Goal: Task Accomplishment & Management: Manage account settings

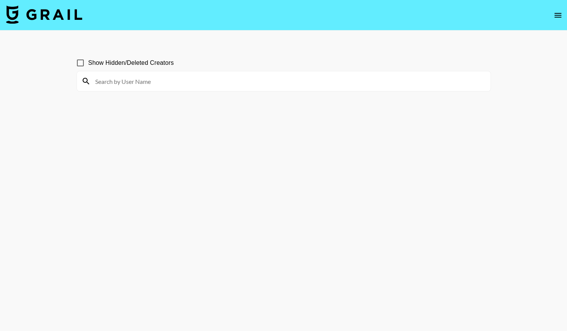
click at [154, 80] on input at bounding box center [288, 81] width 395 height 12
type input "bunnyhedaya"
click at [125, 75] on input at bounding box center [288, 81] width 395 height 12
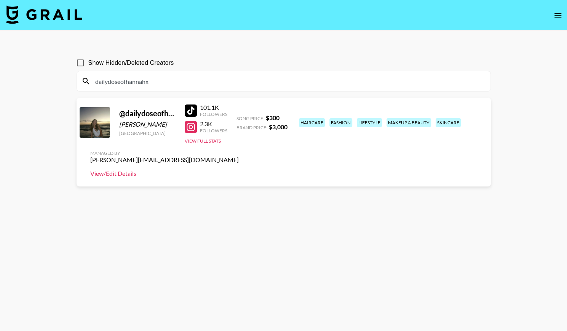
click at [239, 169] on link "View/Edit Details" at bounding box center [164, 173] width 148 height 8
click at [233, 88] on div "dailydoseofhannahx" at bounding box center [284, 81] width 414 height 20
click at [239, 85] on input "dailydoseofhannahx" at bounding box center [288, 81] width 395 height 12
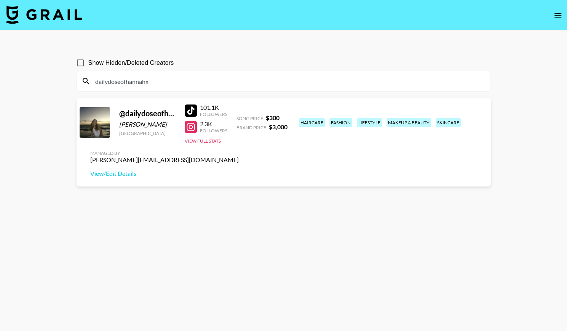
click at [239, 85] on input "dailydoseofhannahx" at bounding box center [288, 81] width 395 height 12
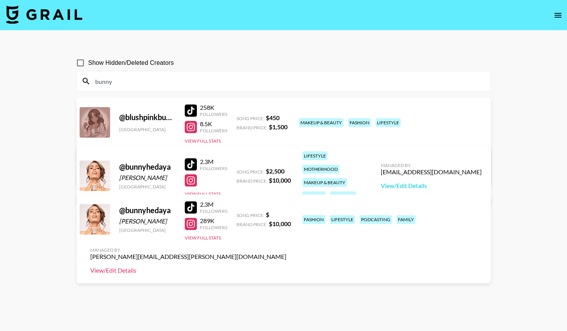
type input "bunny"
click at [286, 266] on link "View/Edit Details" at bounding box center [188, 270] width 196 height 8
click at [433, 182] on link "View/Edit Details" at bounding box center [431, 186] width 101 height 8
click at [239, 169] on link "View/Edit Details" at bounding box center [164, 173] width 148 height 8
click at [556, 16] on icon "open drawer" at bounding box center [557, 15] width 9 height 9
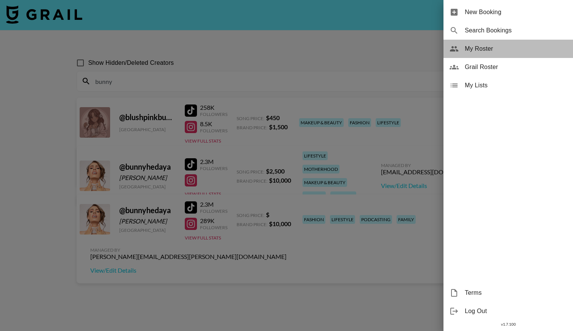
click at [504, 54] on div "My Roster" at bounding box center [507, 49] width 129 height 18
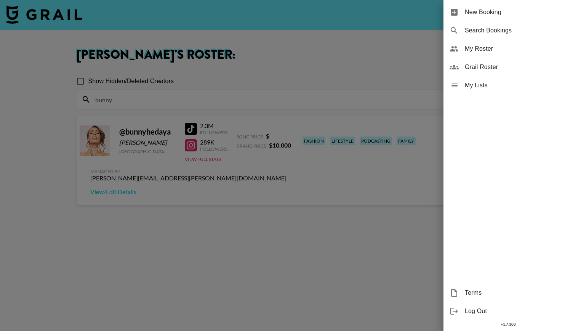
click at [276, 247] on div at bounding box center [286, 165] width 573 height 331
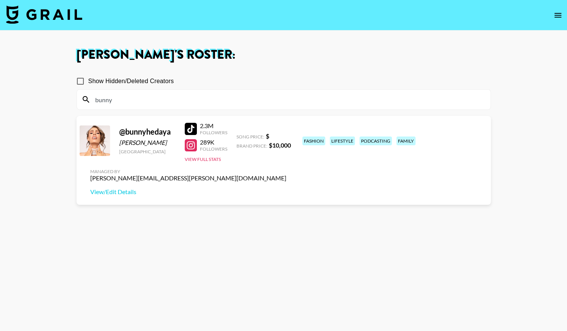
click at [302, 99] on input "bunny" at bounding box center [288, 99] width 395 height 12
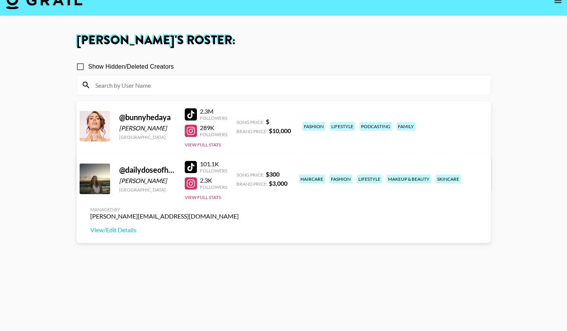
scroll to position [15, 0]
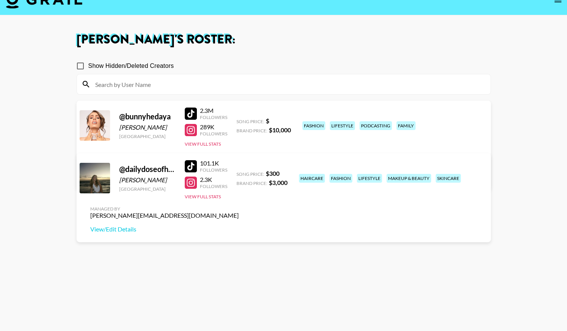
click at [286, 172] on link "View/Edit Details" at bounding box center [188, 176] width 196 height 8
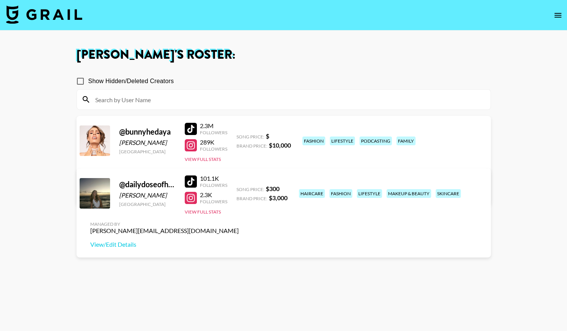
scroll to position [0, 0]
click at [557, 14] on icon "open drawer" at bounding box center [557, 14] width 9 height 9
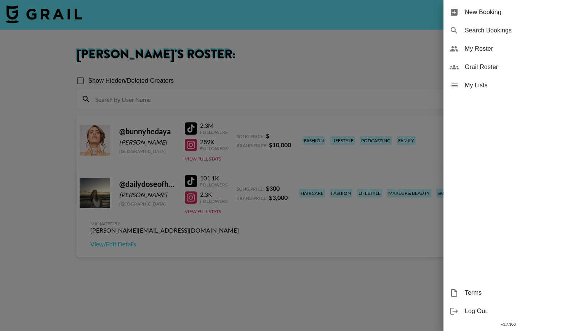
click at [494, 68] on span "Grail Roster" at bounding box center [516, 66] width 102 height 9
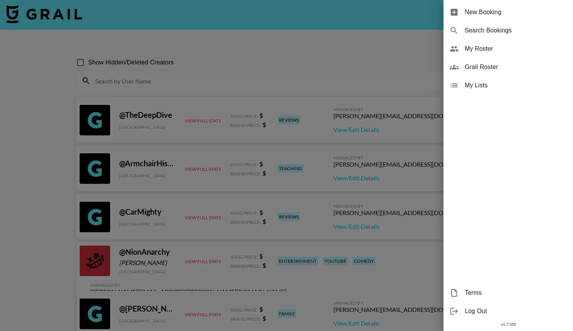
click at [325, 90] on div at bounding box center [286, 165] width 573 height 331
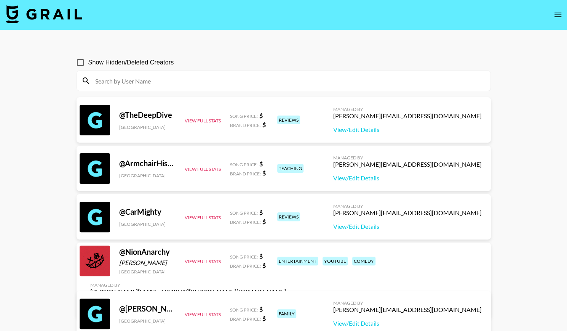
click at [320, 87] on div at bounding box center [284, 81] width 414 height 20
click at [312, 76] on input at bounding box center [288, 81] width 395 height 12
click at [305, 83] on input at bounding box center [288, 81] width 395 height 12
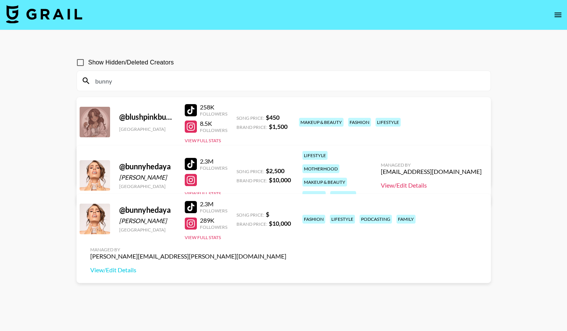
type input "bunny"
click at [445, 181] on link "View/Edit Details" at bounding box center [431, 185] width 101 height 8
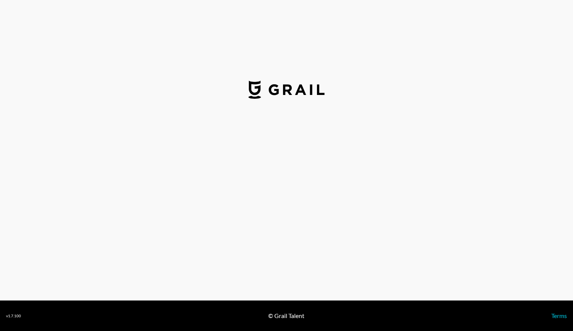
select select "USD"
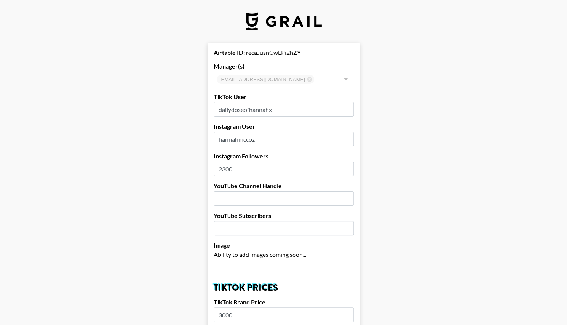
click at [346, 80] on div at bounding box center [345, 79] width 10 height 11
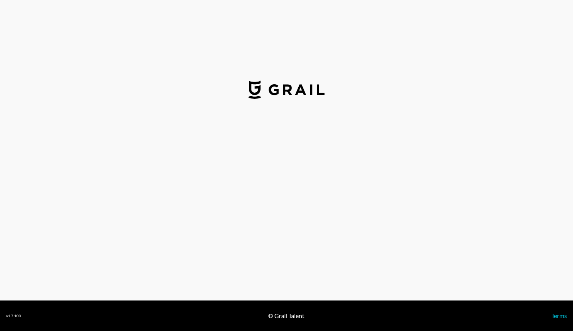
select select "USD"
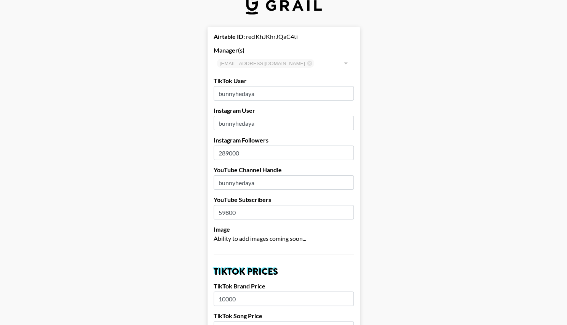
scroll to position [17, 6]
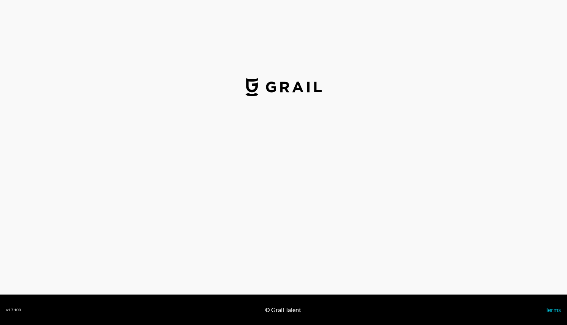
select select "USD"
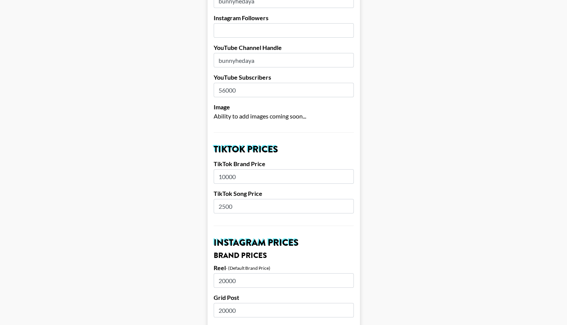
scroll to position [0, 3]
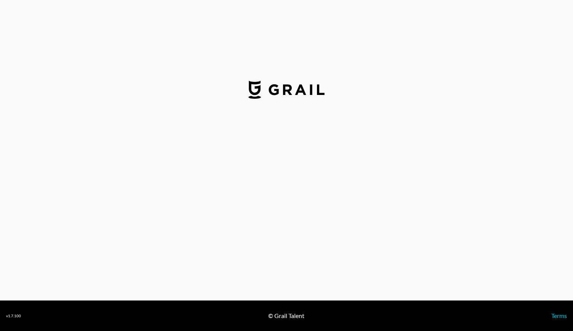
select select "USD"
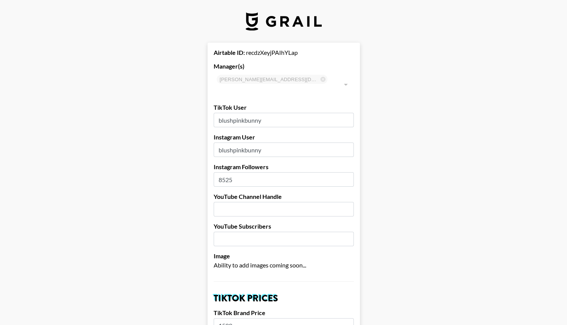
click at [349, 79] on div at bounding box center [345, 84] width 10 height 11
click at [348, 83] on div at bounding box center [345, 84] width 10 height 11
click at [348, 80] on div at bounding box center [345, 84] width 10 height 11
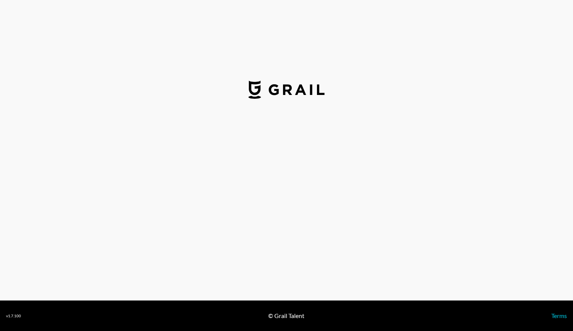
select select "USD"
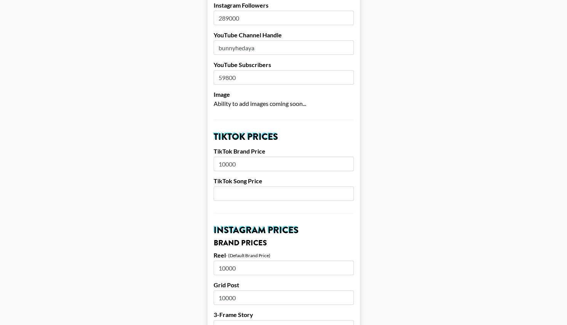
scroll to position [151, 0]
drag, startPoint x: 240, startPoint y: 162, endPoint x: 198, endPoint y: 166, distance: 42.8
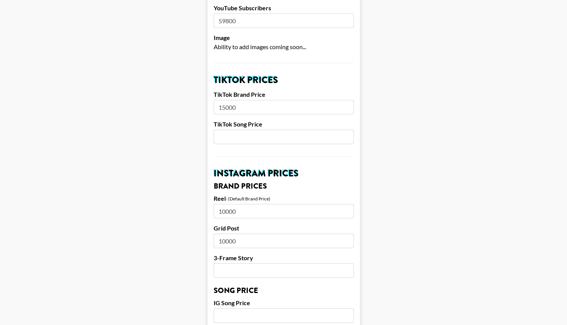
scroll to position [208, 0]
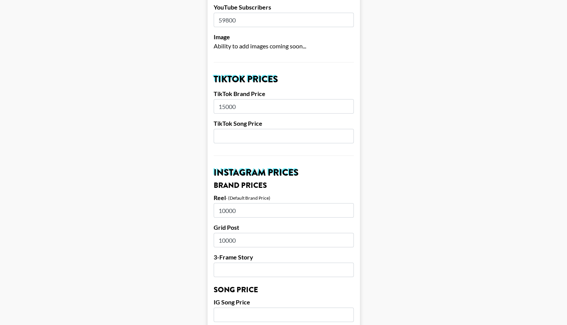
type input "15000"
click at [226, 210] on input "10000" at bounding box center [284, 210] width 140 height 14
type input "15000"
click at [227, 240] on input "10000" at bounding box center [284, 240] width 140 height 14
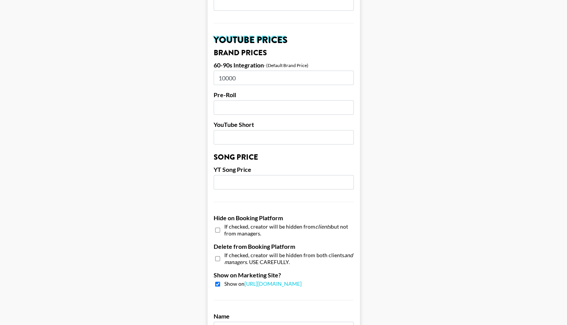
scroll to position [520, 0]
type input "15000"
click at [227, 78] on input "10000" at bounding box center [284, 77] width 140 height 14
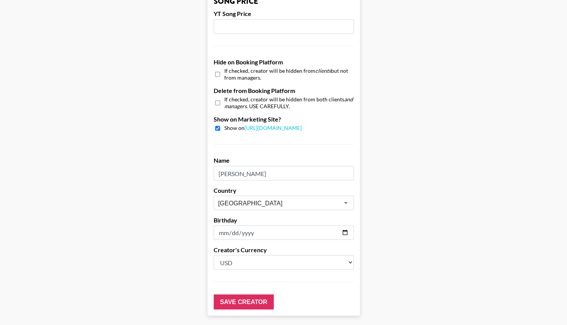
scroll to position [707, 0]
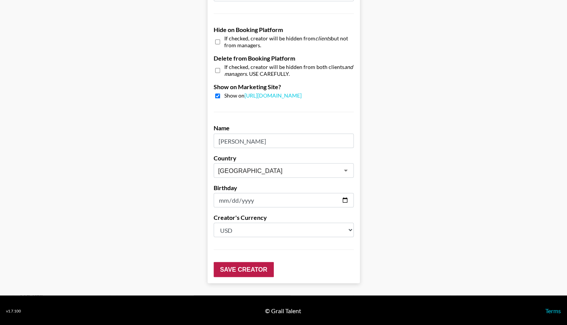
type input "15000"
click at [232, 271] on input "Save Creator" at bounding box center [244, 269] width 60 height 15
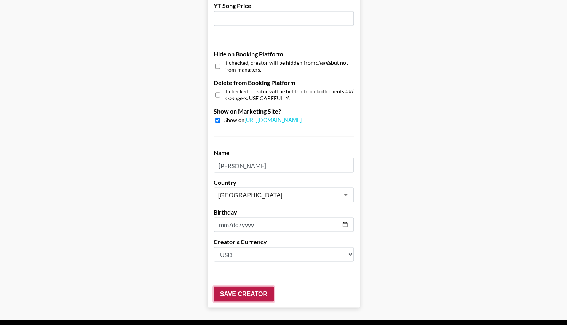
scroll to position [732, 0]
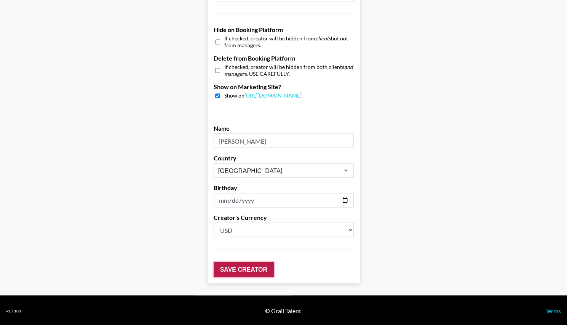
click at [244, 268] on input "Save Creator" at bounding box center [244, 269] width 60 height 15
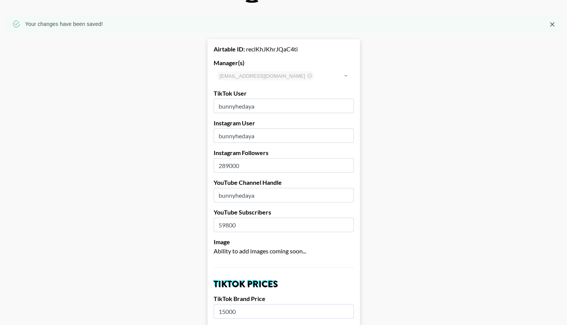
scroll to position [18, 0]
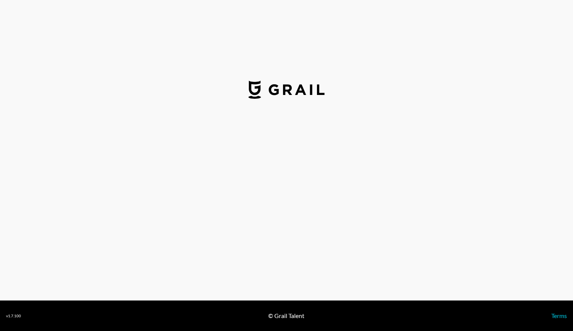
select select "USD"
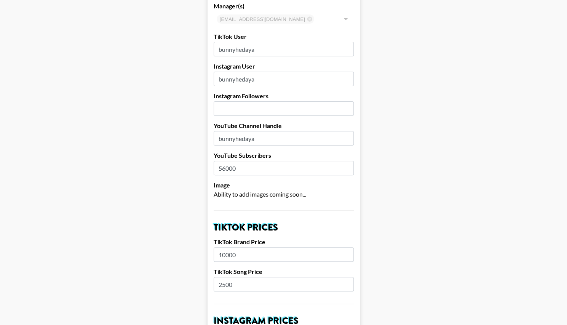
scroll to position [61, 0]
click at [284, 19] on div "[EMAIL_ADDRESS][DOMAIN_NAME] ​" at bounding box center [284, 18] width 140 height 15
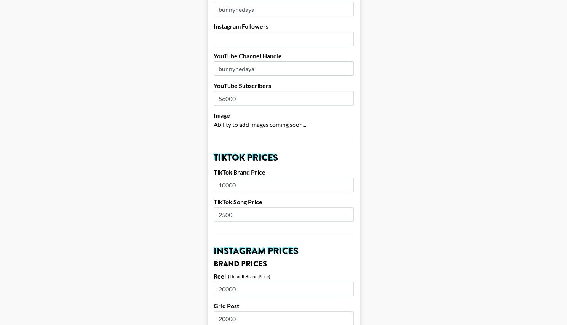
scroll to position [0, 6]
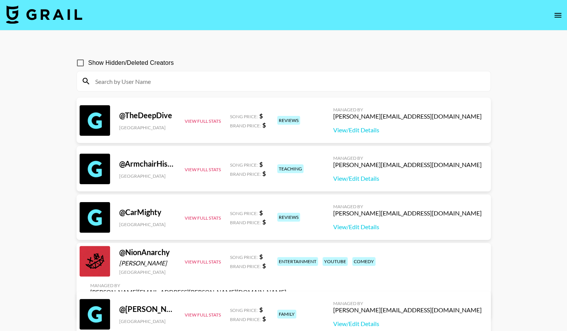
click at [216, 80] on input at bounding box center [288, 81] width 395 height 12
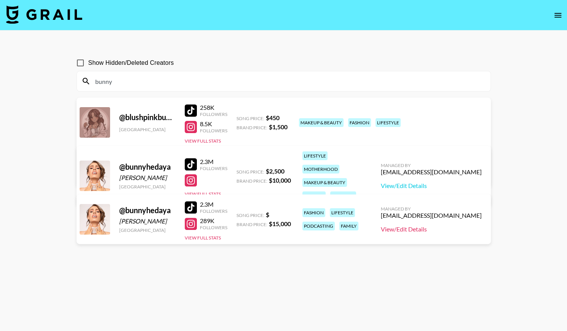
type input "bunny"
click at [397, 230] on link "View/Edit Details" at bounding box center [431, 229] width 101 height 8
click at [432, 182] on link "View/Edit Details" at bounding box center [431, 186] width 101 height 8
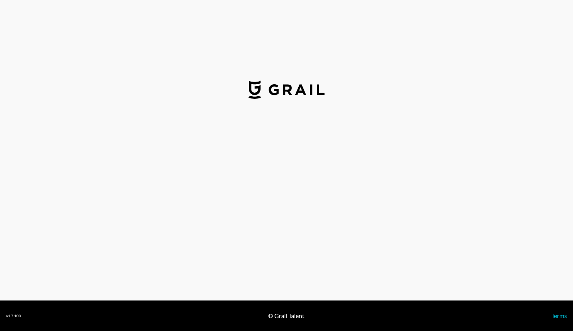
select select "USD"
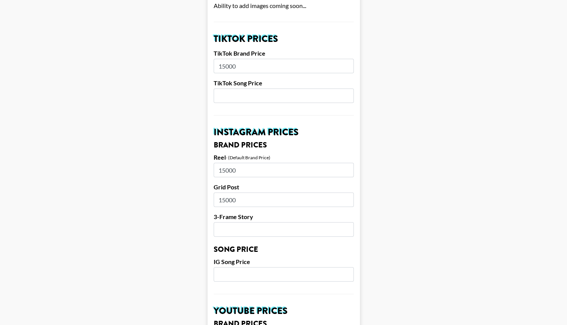
scroll to position [251, 0]
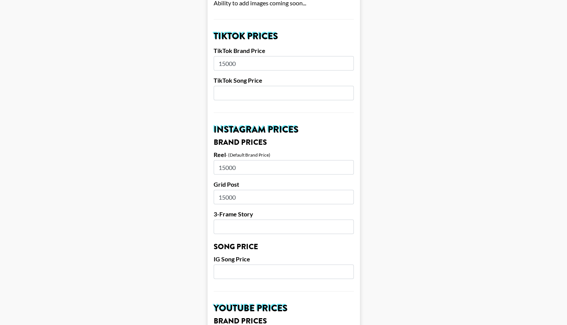
click at [235, 91] on input "number" at bounding box center [284, 93] width 140 height 14
paste input "2500"
type input "2500"
click at [237, 163] on input "15000" at bounding box center [284, 167] width 140 height 14
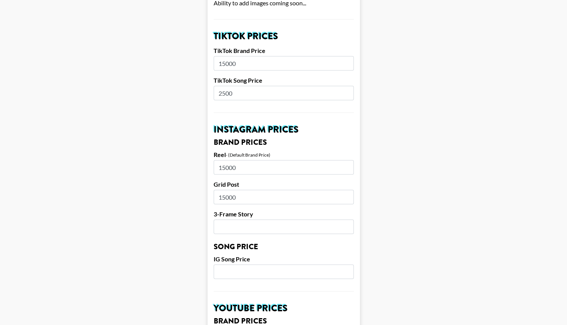
click at [237, 163] on input "15000" at bounding box center [284, 167] width 140 height 14
paste input "20"
type input "20000"
click at [230, 198] on input "15000" at bounding box center [284, 197] width 140 height 14
paste input "20000"
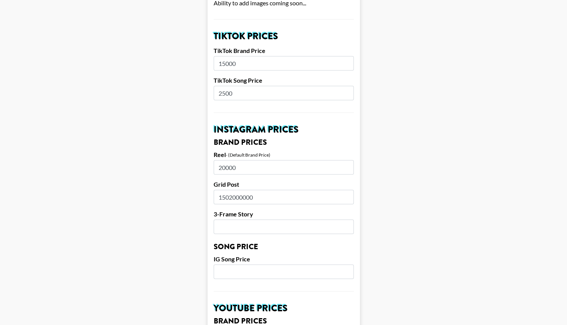
click at [241, 197] on input "1502000000" at bounding box center [284, 197] width 140 height 14
paste input "2"
click at [241, 197] on input "20000" at bounding box center [284, 197] width 140 height 14
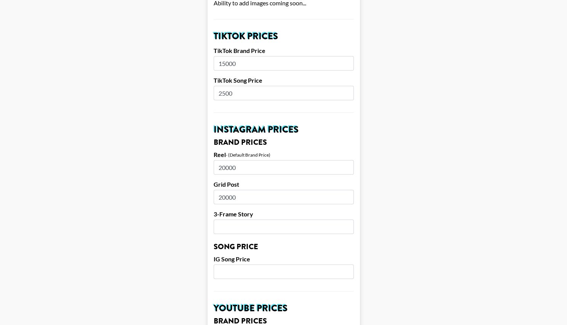
type input "20000"
click at [228, 230] on input "number" at bounding box center [284, 226] width 140 height 14
type input "1000"
click at [233, 274] on input "number" at bounding box center [284, 271] width 140 height 14
paste input "2500"
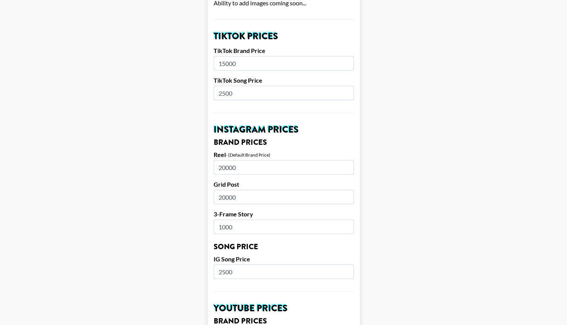
type input "2500"
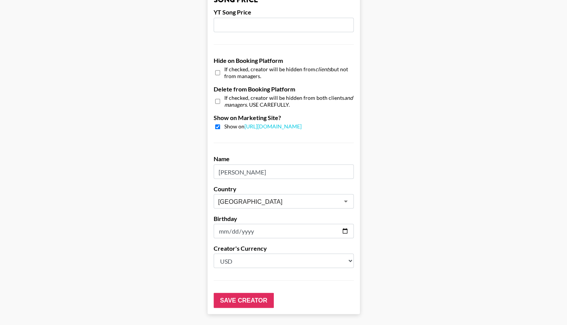
scroll to position [707, 0]
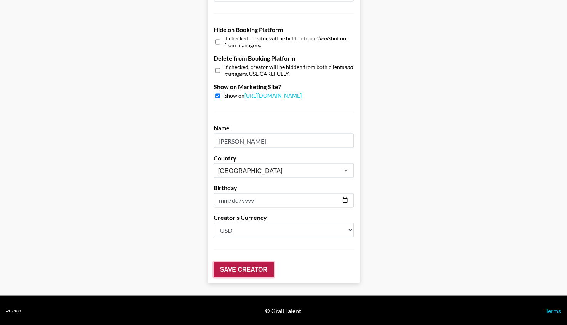
click at [247, 270] on input "Save Creator" at bounding box center [244, 269] width 60 height 15
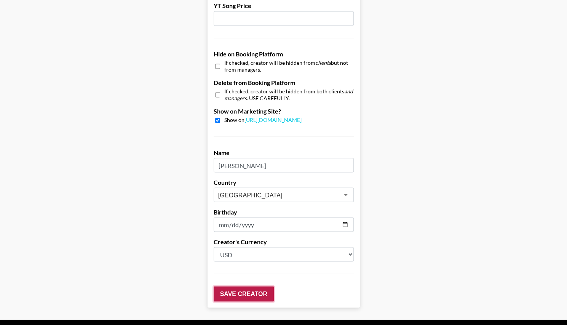
scroll to position [732, 0]
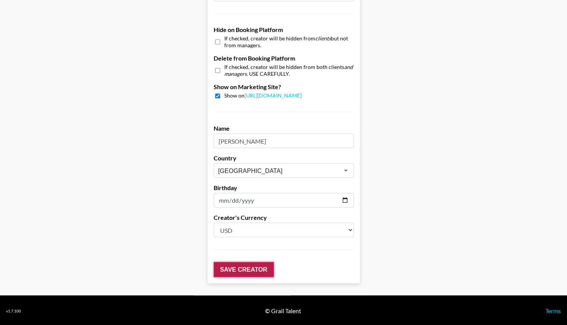
click at [242, 266] on input "Save Creator" at bounding box center [244, 269] width 60 height 15
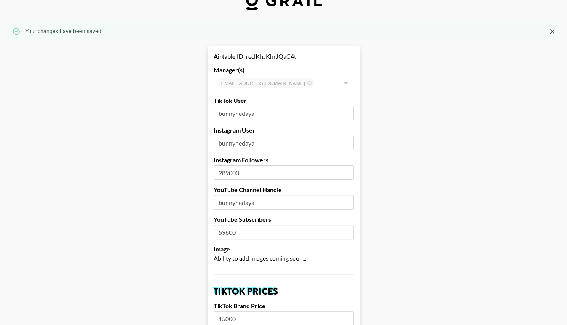
scroll to position [20, 0]
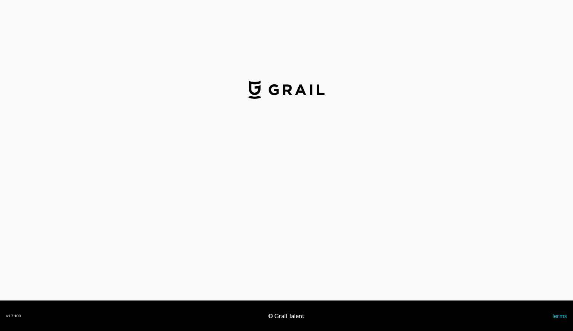
select select "USD"
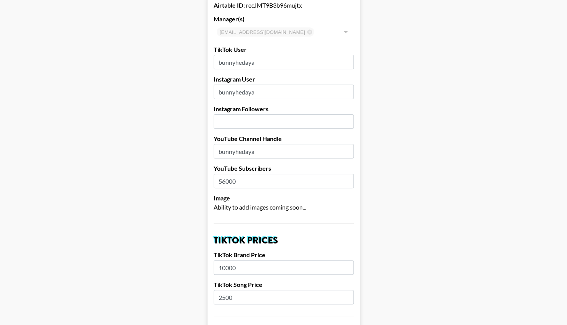
scroll to position [48, 6]
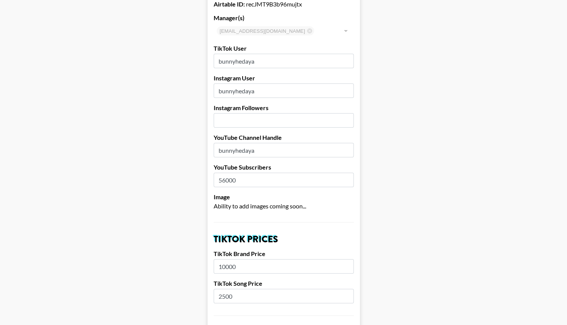
click at [232, 124] on input "number" at bounding box center [284, 120] width 140 height 14
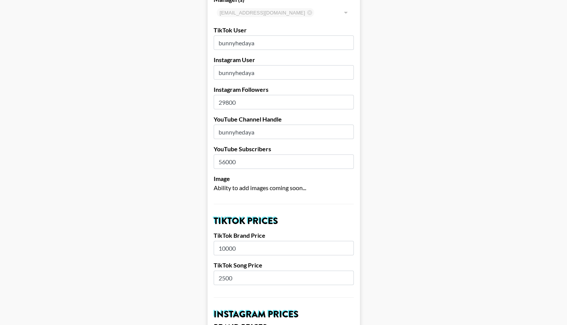
scroll to position [0, 0]
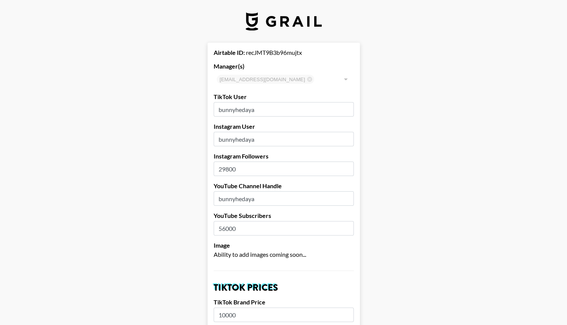
type input "29800"
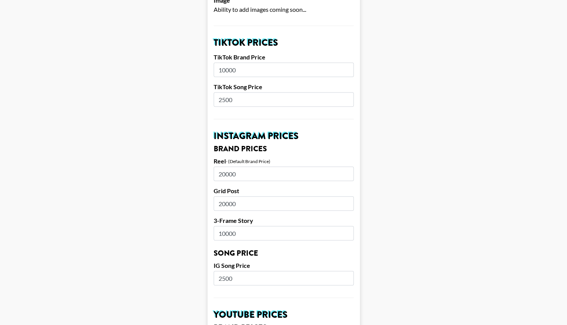
scroll to position [245, 0]
click at [238, 97] on input "2500" at bounding box center [284, 99] width 140 height 14
click at [235, 177] on input "20000" at bounding box center [284, 173] width 140 height 14
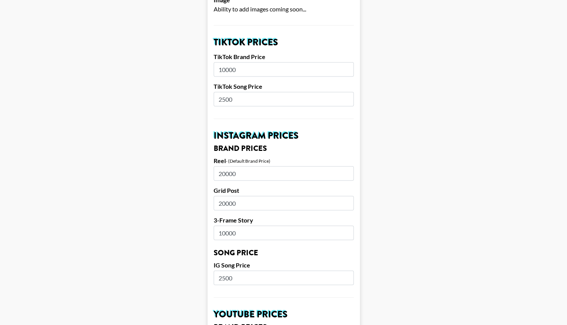
click at [235, 177] on input "20000" at bounding box center [284, 173] width 140 height 14
click at [224, 278] on input "2500" at bounding box center [284, 277] width 140 height 14
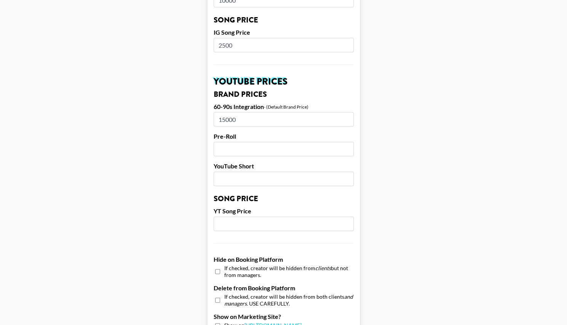
scroll to position [481, 0]
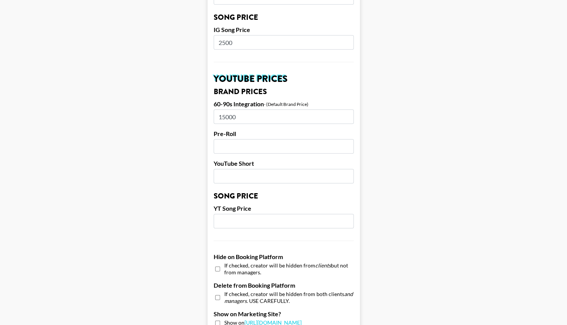
click at [238, 117] on input "15000" at bounding box center [284, 116] width 140 height 14
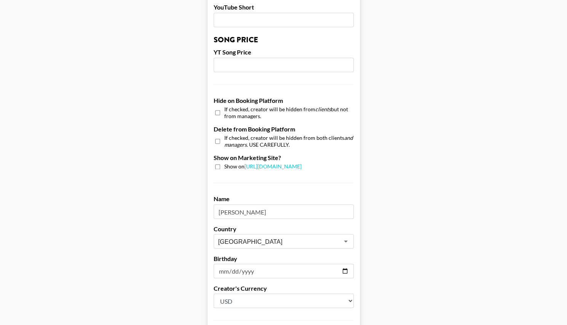
scroll to position [638, 0]
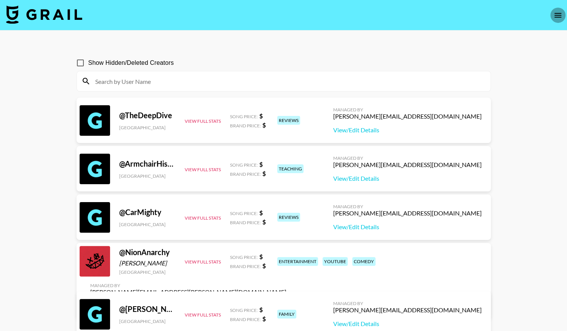
click at [558, 13] on icon "open drawer" at bounding box center [557, 15] width 7 height 5
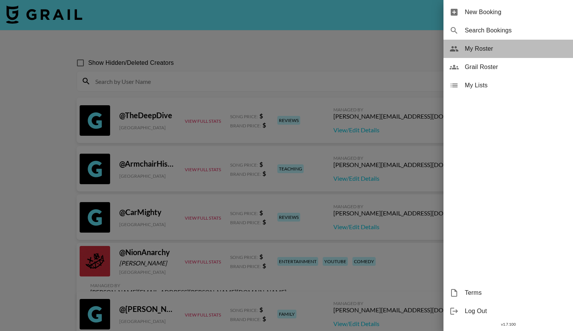
click at [481, 45] on span "My Roster" at bounding box center [516, 48] width 102 height 9
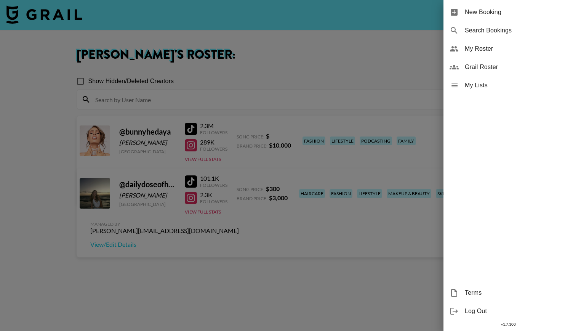
click at [479, 50] on span "My Roster" at bounding box center [516, 48] width 102 height 9
click at [289, 311] on div at bounding box center [286, 165] width 573 height 331
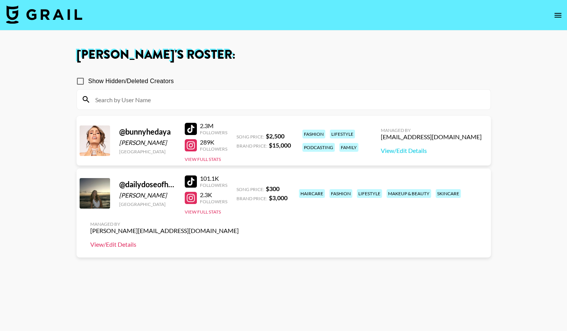
click at [239, 240] on link "View/Edit Details" at bounding box center [164, 244] width 148 height 8
click at [556, 15] on icon "open drawer" at bounding box center [557, 15] width 7 height 5
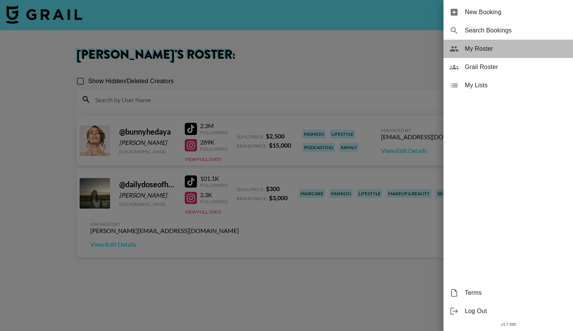
click at [490, 45] on span "My Roster" at bounding box center [516, 48] width 102 height 9
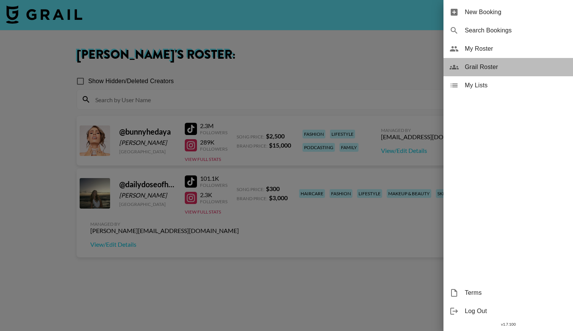
click at [483, 69] on span "Grail Roster" at bounding box center [516, 66] width 102 height 9
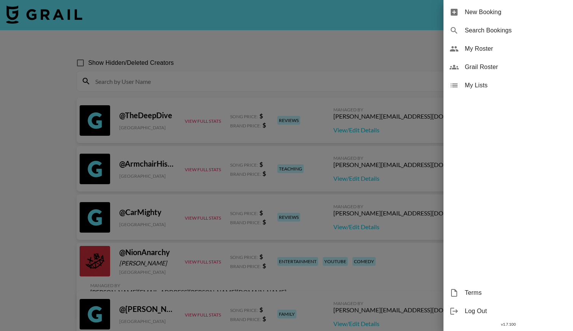
click at [242, 80] on div at bounding box center [286, 165] width 573 height 331
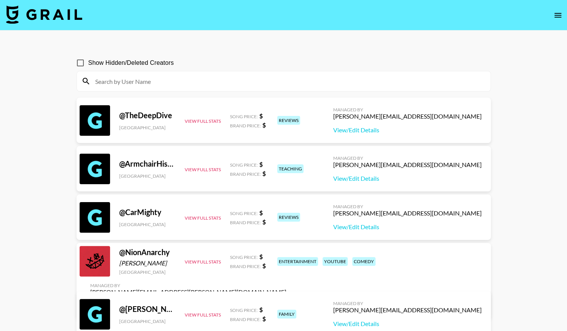
click at [216, 79] on input at bounding box center [288, 81] width 395 height 12
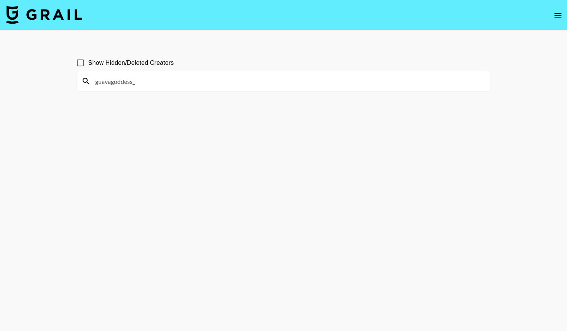
type input "guavagoddess_"
click at [119, 81] on input "guavagoddess_" at bounding box center [288, 81] width 395 height 12
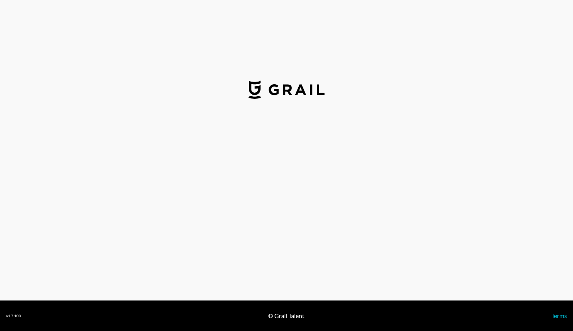
select select "USD"
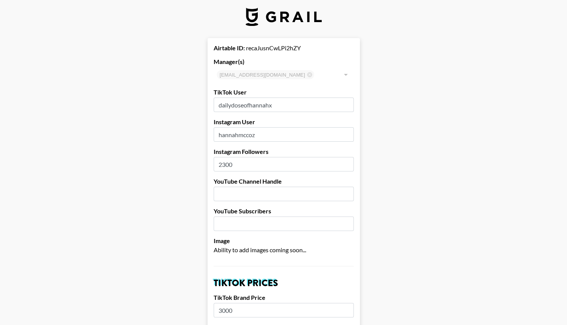
scroll to position [3, 0]
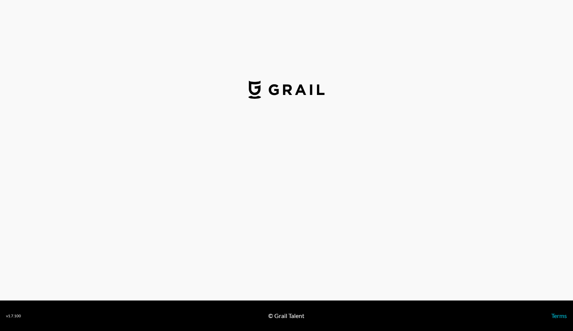
select select "USD"
